Goal: Navigation & Orientation: Find specific page/section

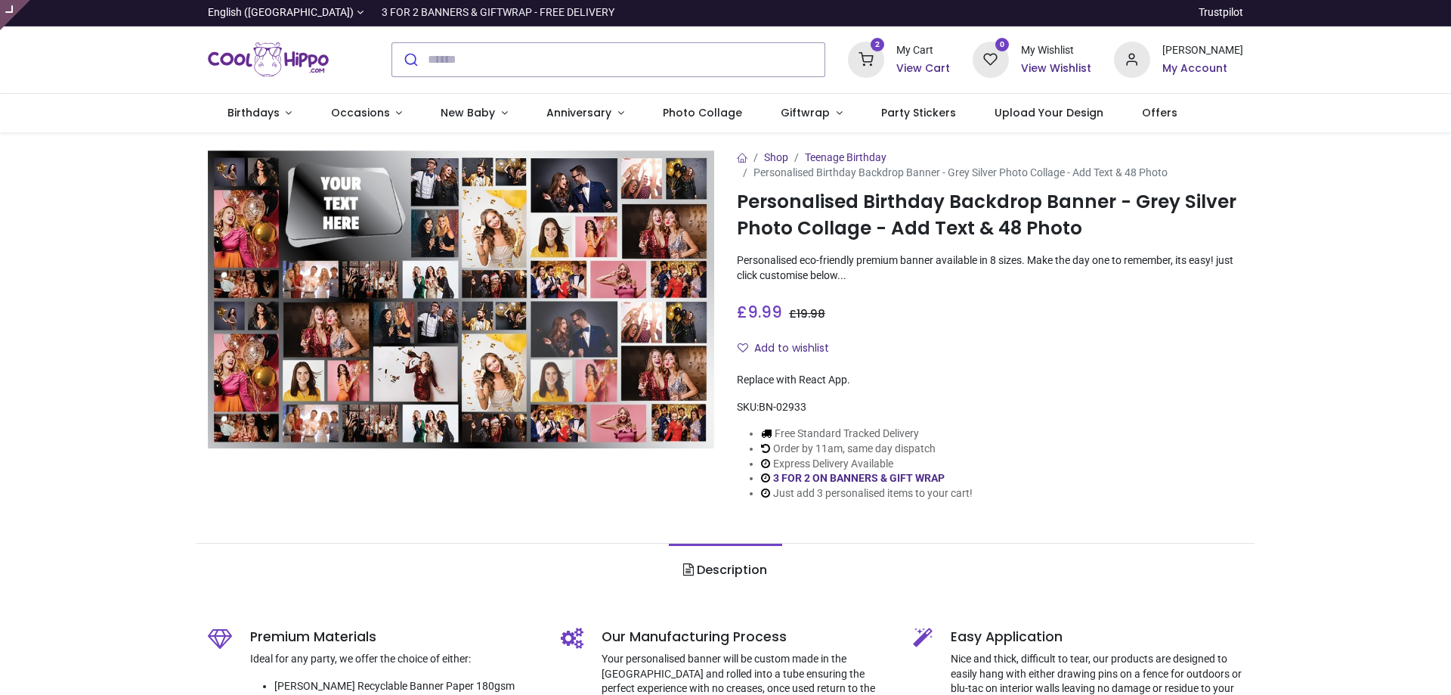
click at [263, 61] on img "Logo of Cool Hippo" at bounding box center [268, 60] width 121 height 42
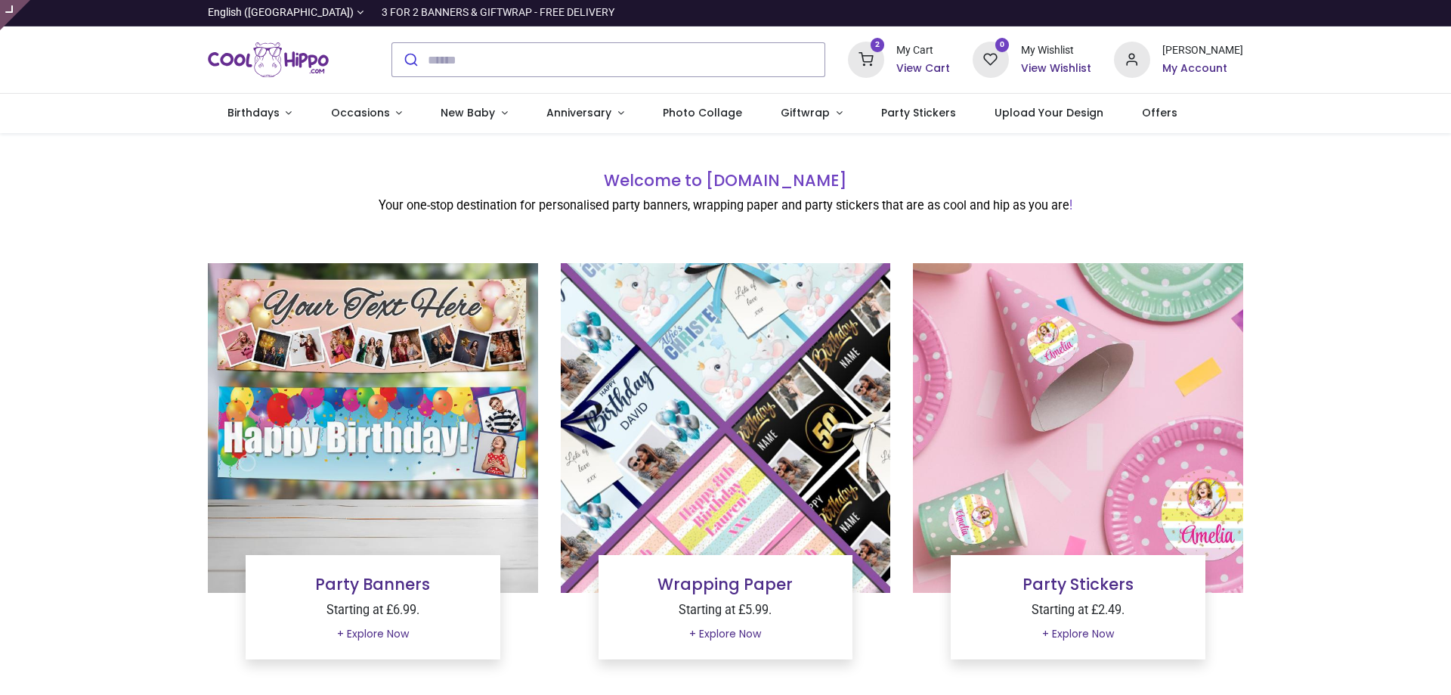
type input "**********"
click at [392, 110] on link "Occasions" at bounding box center [366, 113] width 110 height 39
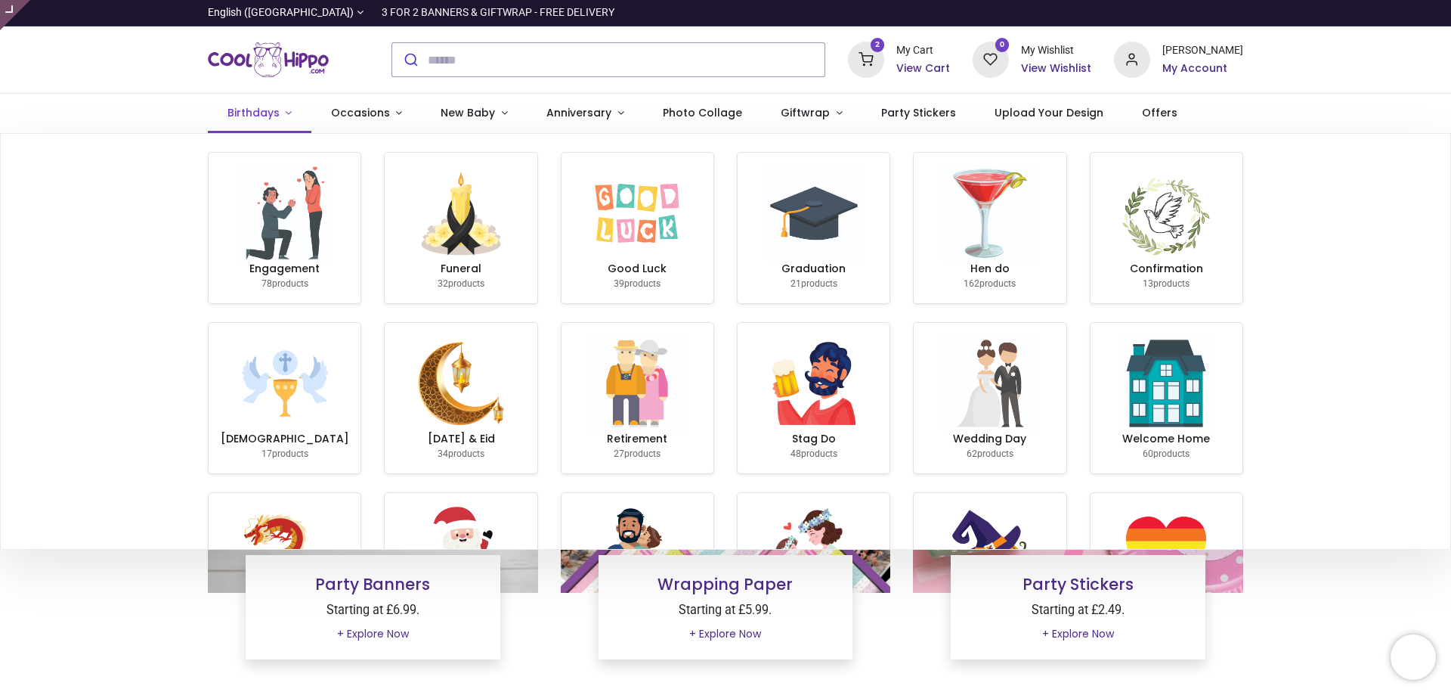
click at [290, 113] on link "Birthdays" at bounding box center [260, 113] width 104 height 39
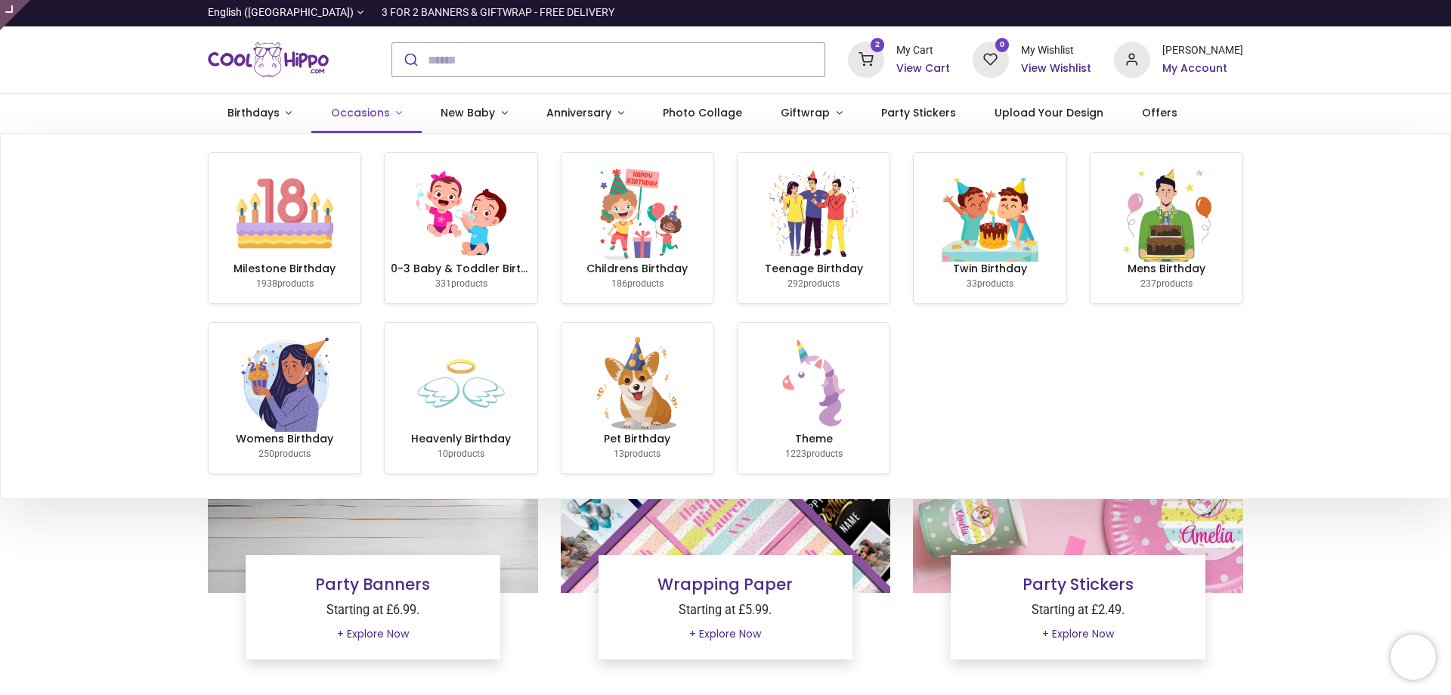
click at [356, 110] on span "Occasions" at bounding box center [360, 112] width 59 height 15
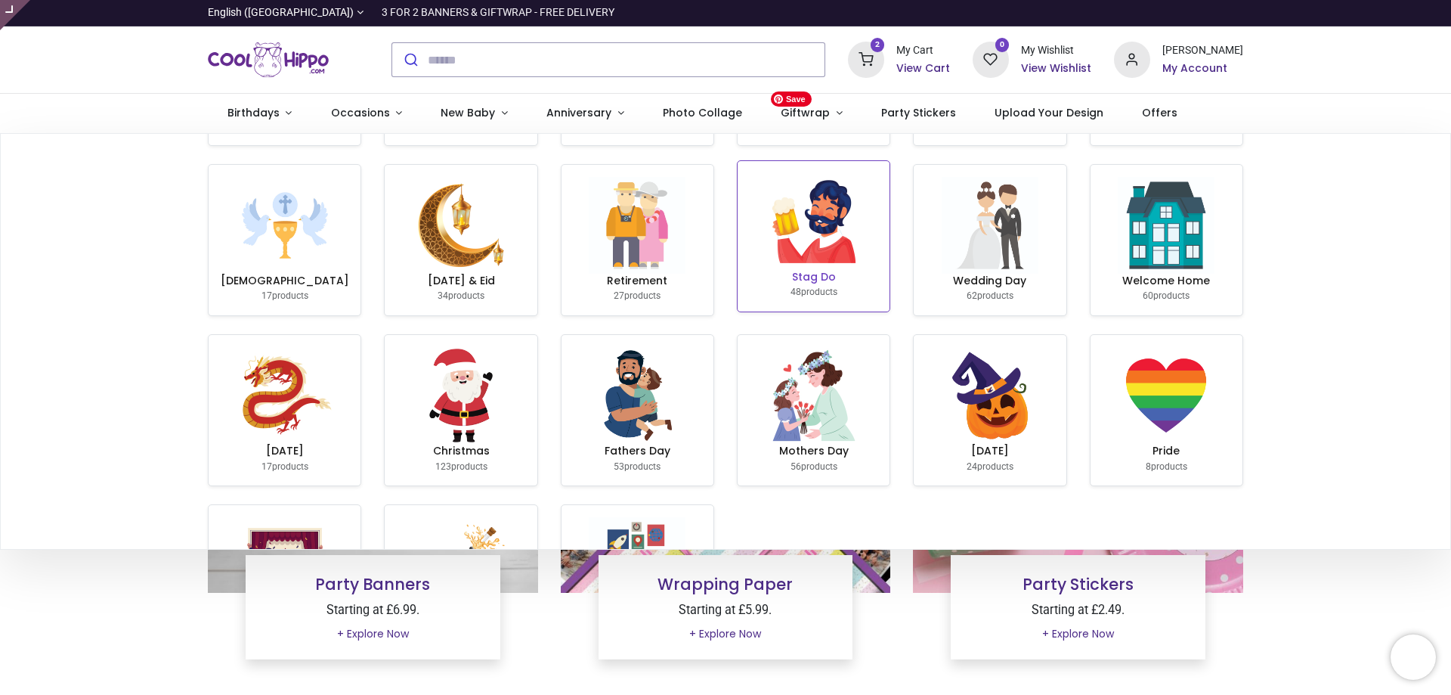
scroll to position [290, 0]
